Goal: Information Seeking & Learning: Check status

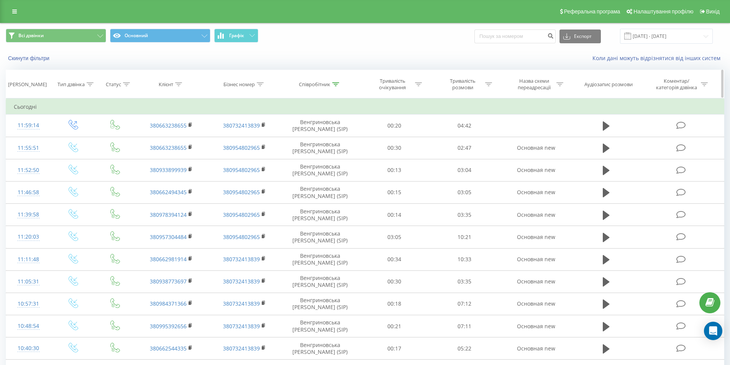
click at [329, 86] on div "Співробітник" at bounding box center [314, 84] width 31 height 7
click at [328, 134] on input "Венгриновська" at bounding box center [319, 139] width 67 height 13
type input "Аліна"
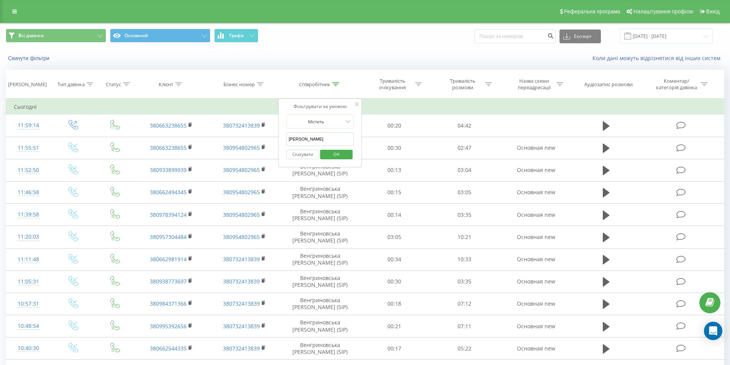
click button "OK" at bounding box center [336, 155] width 33 height 10
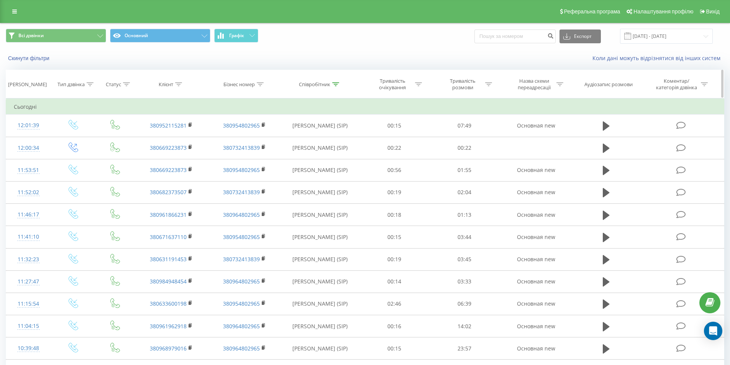
click at [330, 87] on div "Співробітник" at bounding box center [314, 84] width 31 height 7
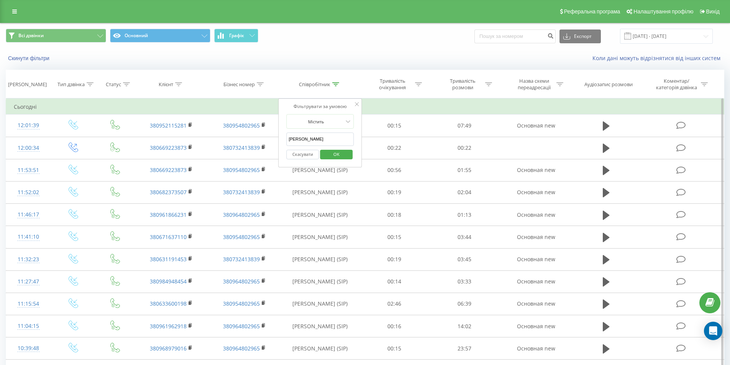
click at [310, 140] on input "Аліна" at bounding box center [319, 139] width 67 height 13
click at [318, 81] on div "Співробітник" at bounding box center [314, 84] width 31 height 7
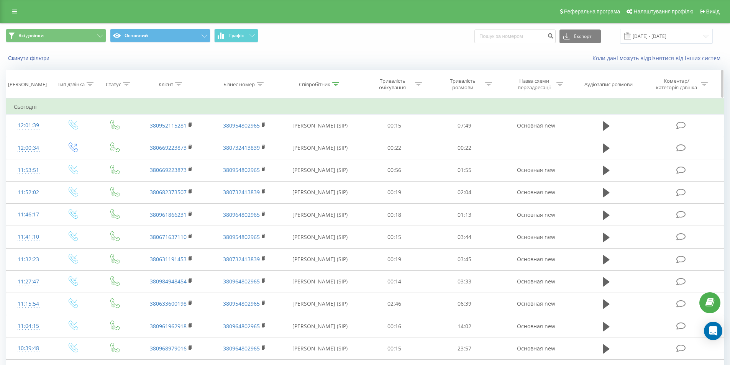
click at [319, 81] on div "Співробітник" at bounding box center [314, 84] width 31 height 7
click at [100, 82] on div "Статус" at bounding box center [115, 84] width 39 height 7
click at [93, 81] on div "Тип дзвінка" at bounding box center [75, 84] width 36 height 7
click at [83, 144] on div "Введіть значення" at bounding box center [69, 139] width 56 height 11
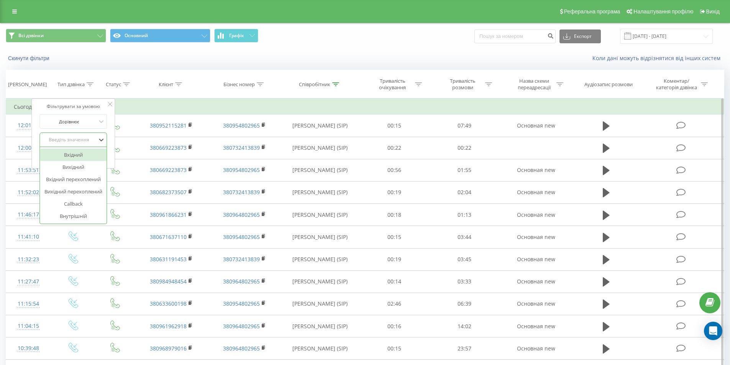
click at [82, 153] on div "Вхідний" at bounding box center [73, 155] width 67 height 12
click at [89, 152] on span "OK" at bounding box center [89, 155] width 21 height 12
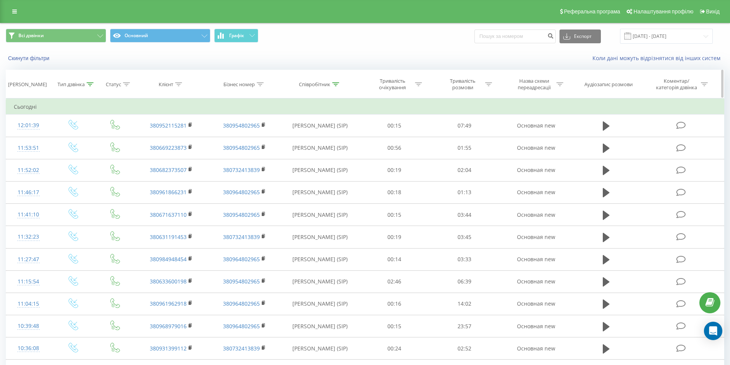
click at [317, 85] on div "Співробітник" at bounding box center [314, 84] width 31 height 7
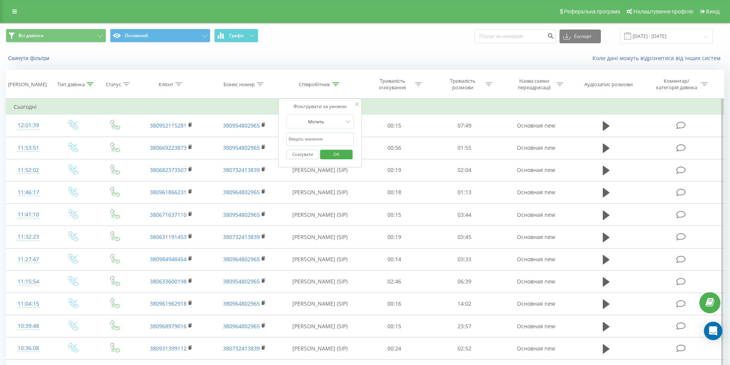
click at [310, 154] on button "Скасувати" at bounding box center [302, 155] width 33 height 10
click at [0, 0] on div at bounding box center [0, 0] width 0 height 0
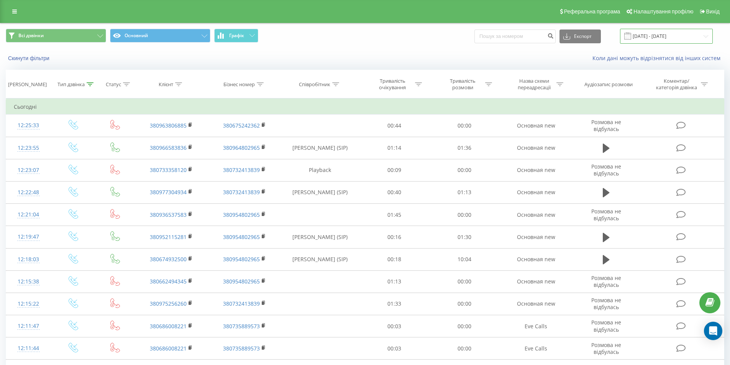
click at [657, 34] on input "23.09.2025 - 23.09.2025" at bounding box center [666, 36] width 93 height 15
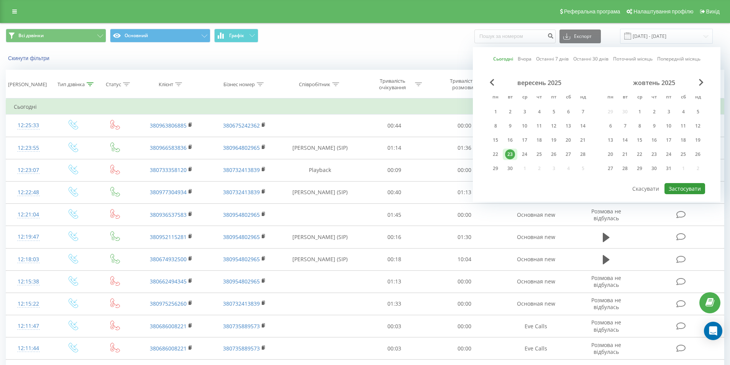
click at [681, 186] on button "Застосувати" at bounding box center [684, 188] width 41 height 11
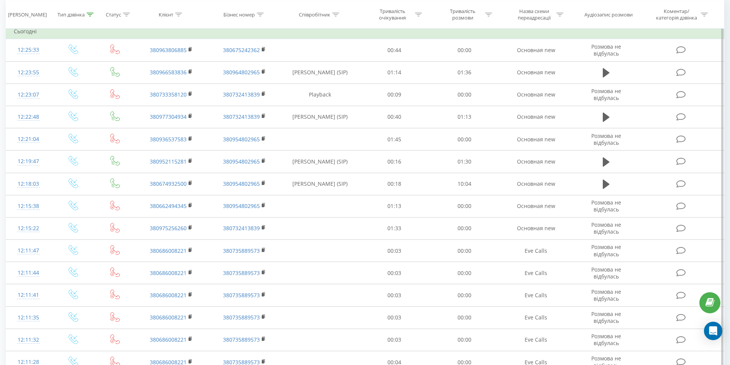
scroll to position [336, 0]
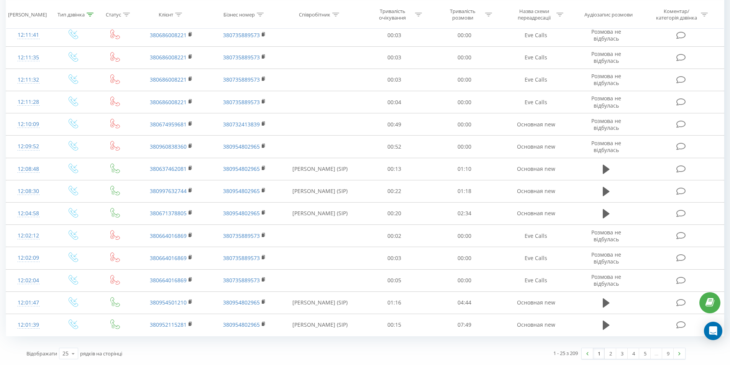
click at [598, 354] on link "1" at bounding box center [598, 353] width 11 height 11
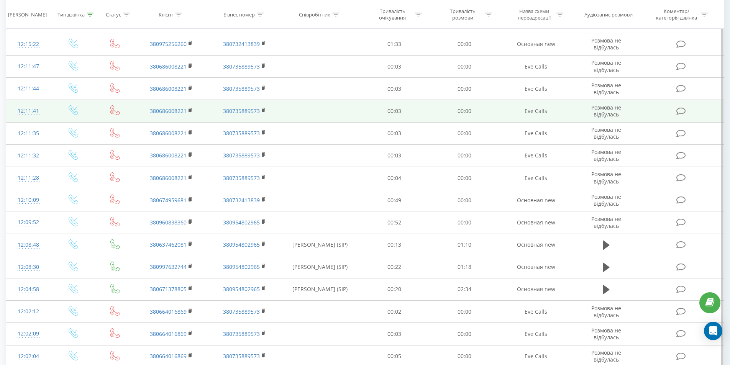
scroll to position [336, 0]
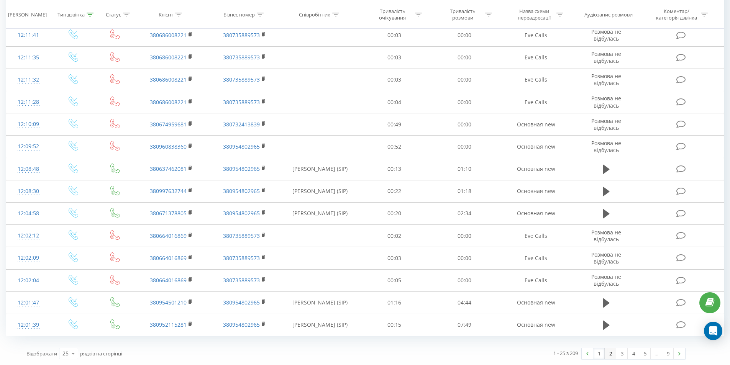
click at [610, 355] on link "2" at bounding box center [610, 353] width 11 height 11
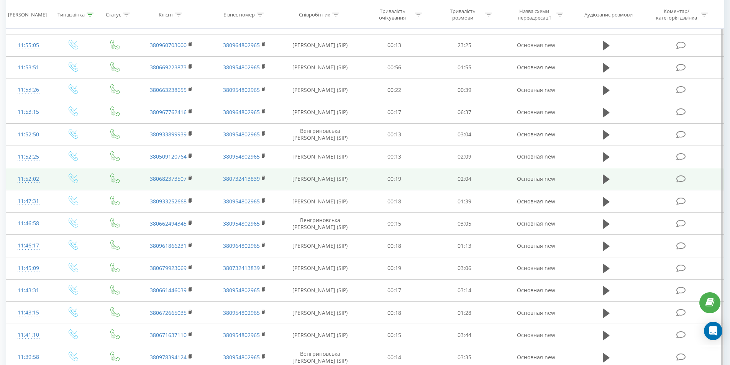
scroll to position [336, 0]
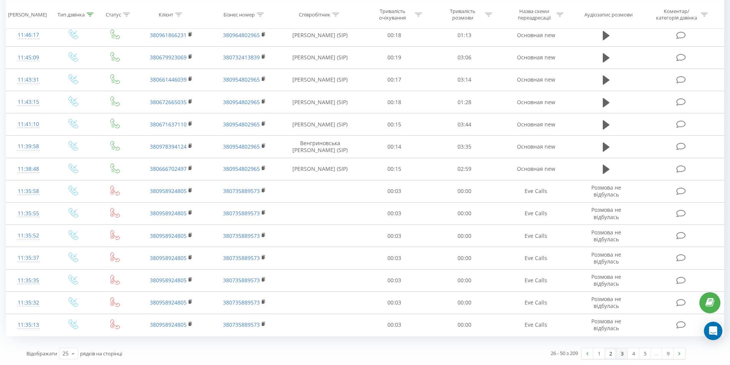
click at [621, 353] on link "3" at bounding box center [621, 353] width 11 height 11
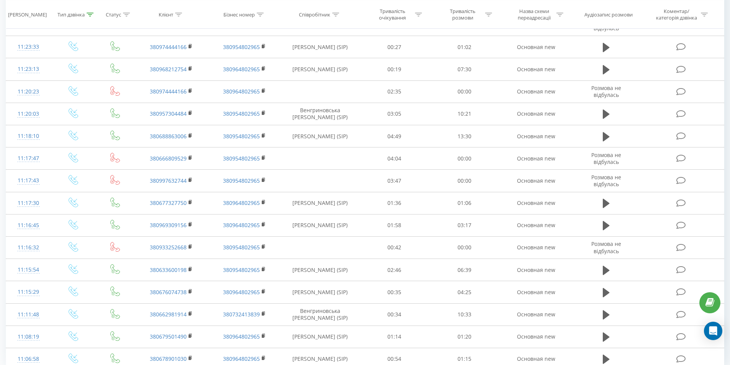
scroll to position [336, 0]
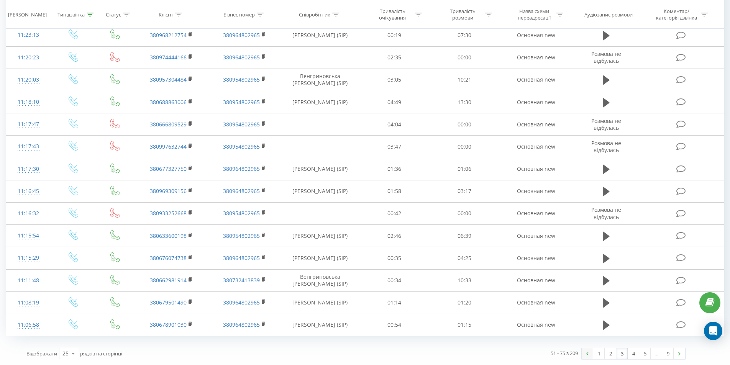
click at [590, 354] on link at bounding box center [587, 353] width 11 height 11
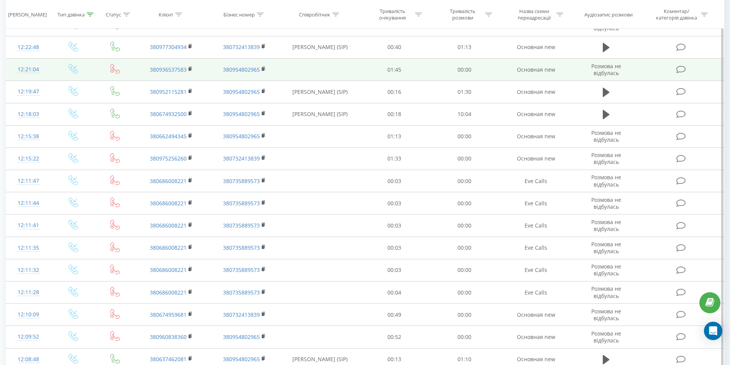
scroll to position [29, 0]
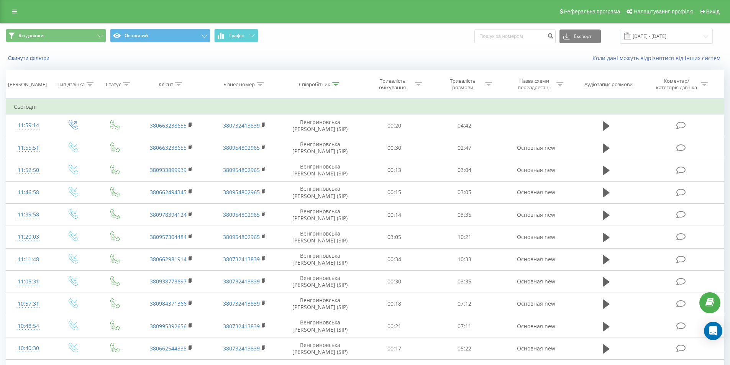
scroll to position [246, 0]
click at [329, 77] on th "Співробітник" at bounding box center [320, 84] width 79 height 28
click at [332, 81] on div at bounding box center [335, 84] width 7 height 7
click at [320, 136] on input "Венгриновська" at bounding box center [319, 139] width 67 height 13
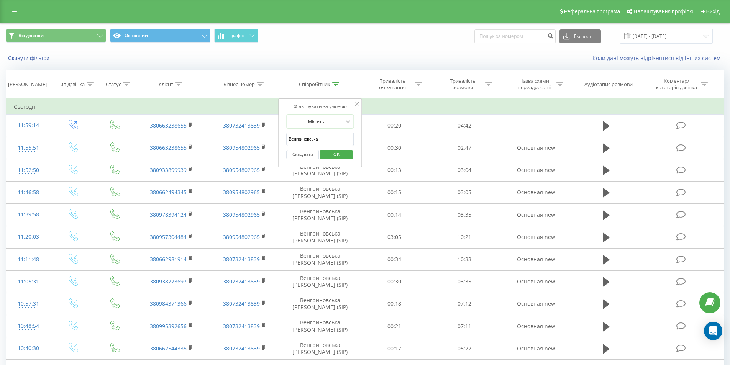
click at [320, 136] on input "Венгриновська" at bounding box center [319, 139] width 67 height 13
click at [318, 64] on div "Скинути фільтри Коли дані можуть відрізнятися вiд інших систем" at bounding box center [364, 58] width 729 height 18
click at [312, 145] on input "Венгриновська" at bounding box center [319, 139] width 67 height 13
click at [323, 143] on input "Венгриновська" at bounding box center [319, 139] width 67 height 13
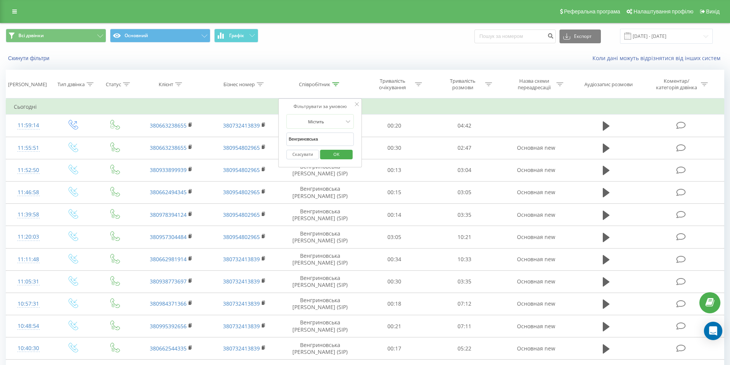
click at [309, 149] on div "Скасувати OK" at bounding box center [319, 154] width 67 height 17
click at [305, 156] on button "Скасувати" at bounding box center [302, 155] width 33 height 10
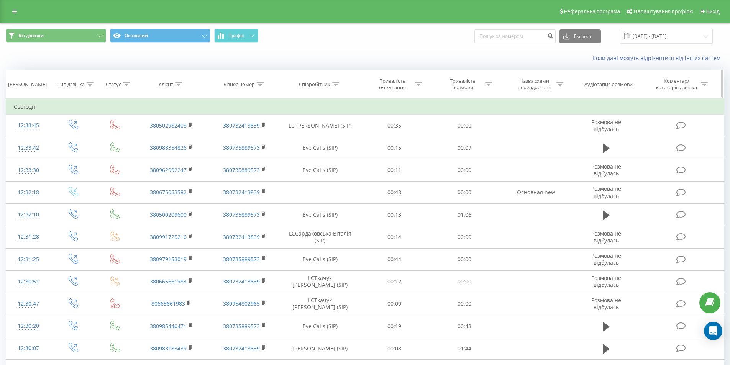
click at [72, 81] on div "Тип дзвінка" at bounding box center [70, 84] width 27 height 7
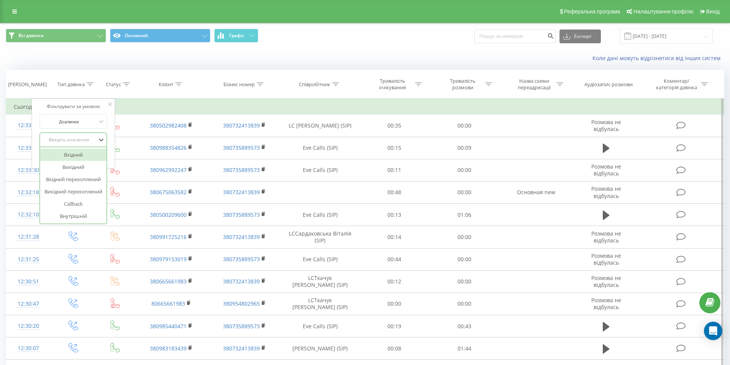
click at [85, 134] on div "Введіть значення" at bounding box center [69, 139] width 56 height 11
click at [82, 156] on div "Вхідний" at bounding box center [73, 155] width 67 height 12
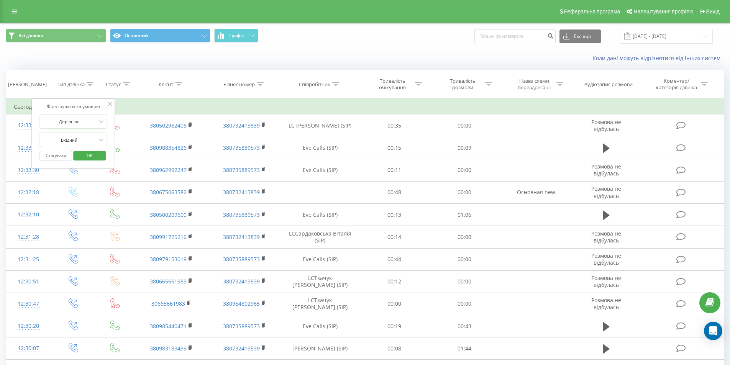
click at [84, 157] on span "OK" at bounding box center [89, 155] width 21 height 12
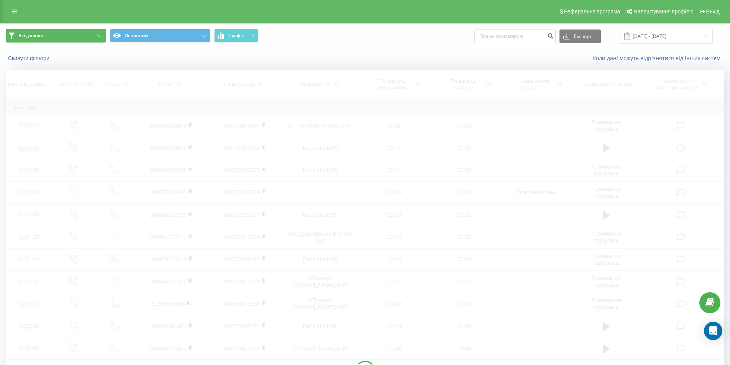
click at [56, 36] on button "Всі дзвінки" at bounding box center [56, 36] width 100 height 14
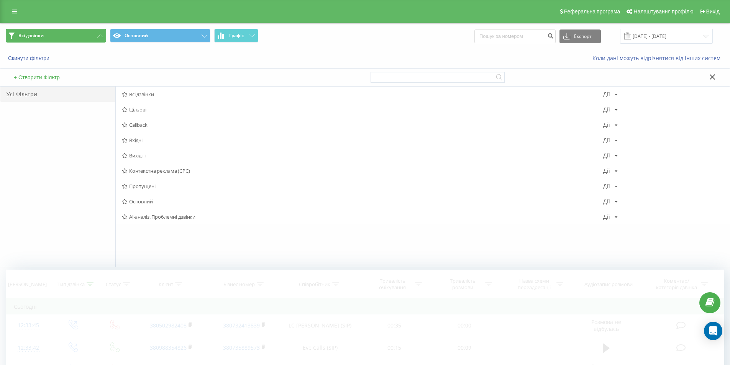
click at [56, 36] on button "Всі дзвінки" at bounding box center [56, 36] width 100 height 14
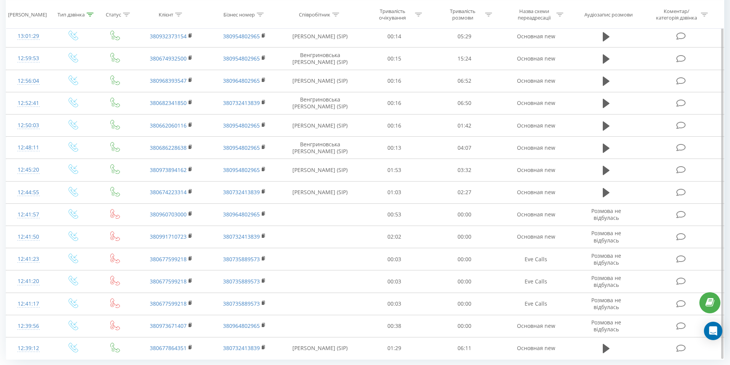
scroll to position [336, 0]
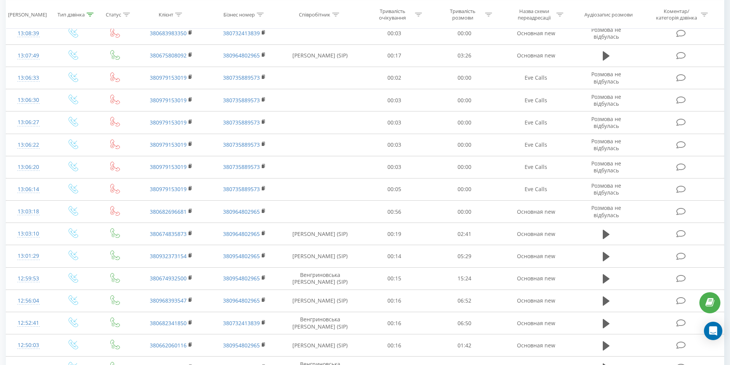
scroll to position [77, 0]
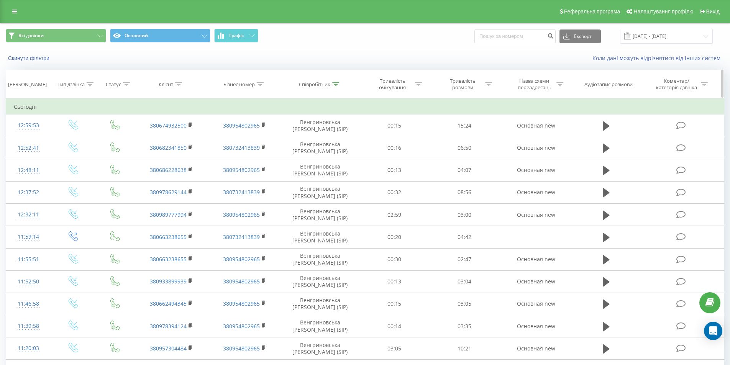
click at [334, 85] on icon at bounding box center [335, 84] width 7 height 4
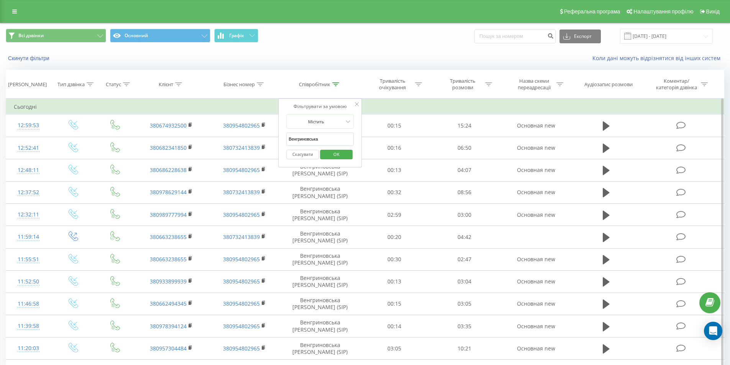
click at [320, 139] on input "Венгриновська" at bounding box center [319, 139] width 67 height 13
type input "[PERSON_NAME]"
click button "OK" at bounding box center [336, 155] width 33 height 10
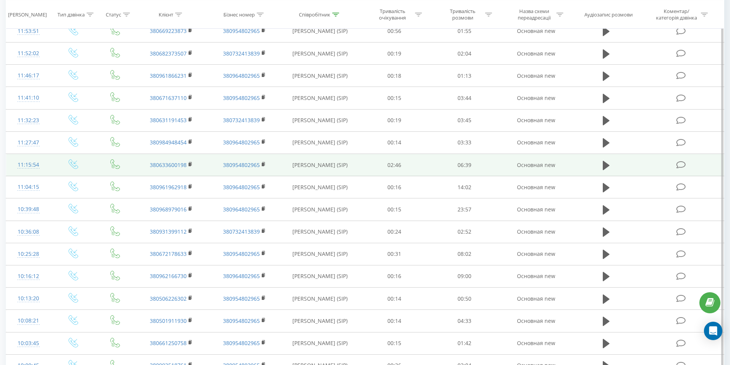
scroll to position [336, 0]
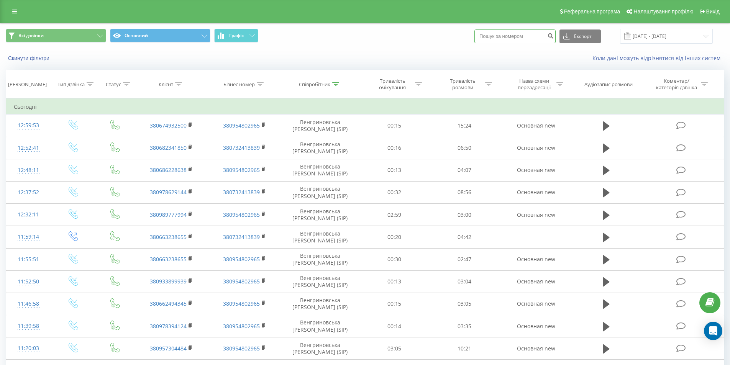
click at [525, 36] on input at bounding box center [514, 37] width 81 height 14
paste input "380674039458"
type input "380674039458"
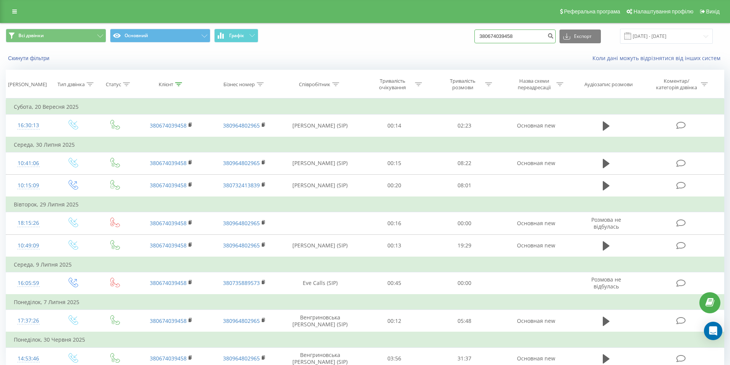
click at [539, 39] on input "380674039458" at bounding box center [514, 37] width 81 height 14
drag, startPoint x: 540, startPoint y: 35, endPoint x: 496, endPoint y: 35, distance: 44.1
click at [496, 35] on input "380674039458" at bounding box center [514, 37] width 81 height 14
type input "380"
